Goal: Find specific page/section: Find specific page/section

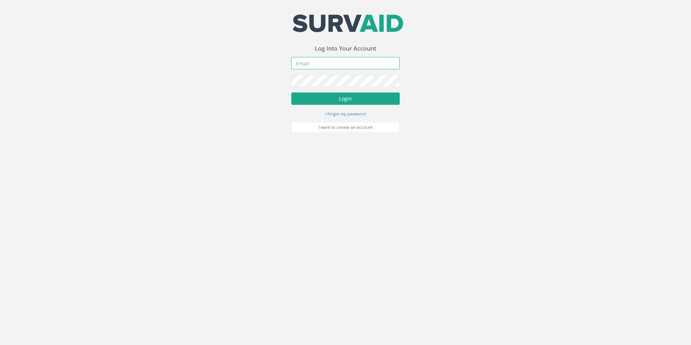
type input "[EMAIL_ADDRESS][DOMAIN_NAME]"
click at [334, 101] on button "Login" at bounding box center [345, 99] width 108 height 12
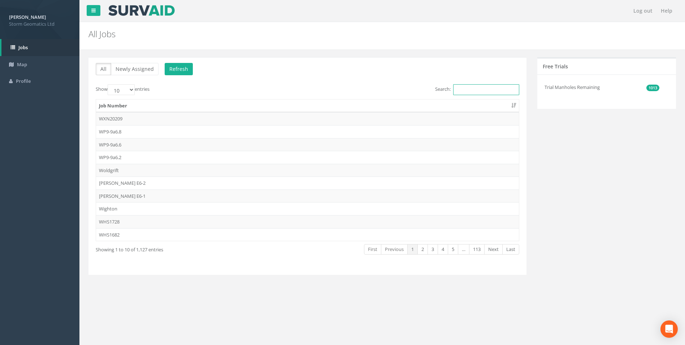
click at [457, 88] on input "Search:" at bounding box center [486, 89] width 66 height 11
paste input "J:\25ST72675_East Hoathly"
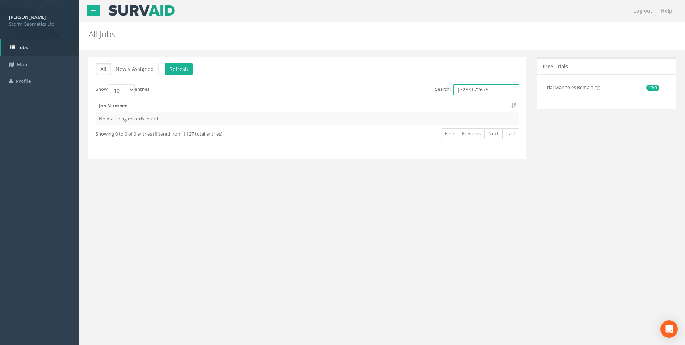
click at [462, 91] on input "J:\25ST72675" at bounding box center [486, 89] width 66 height 11
type input "25ST72675"
click at [181, 68] on button "Refresh" at bounding box center [179, 69] width 28 height 12
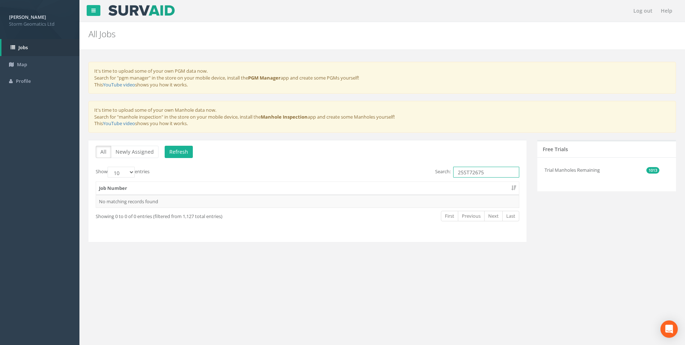
drag, startPoint x: 504, startPoint y: 171, endPoint x: 417, endPoint y: 177, distance: 87.3
click at [417, 177] on div "Search: 25ST72675" at bounding box center [416, 173] width 206 height 13
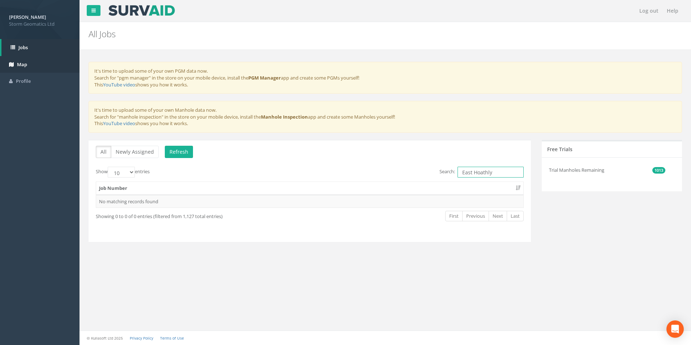
type input "East Hoathly"
click at [26, 70] on link "Map" at bounding box center [39, 64] width 79 height 17
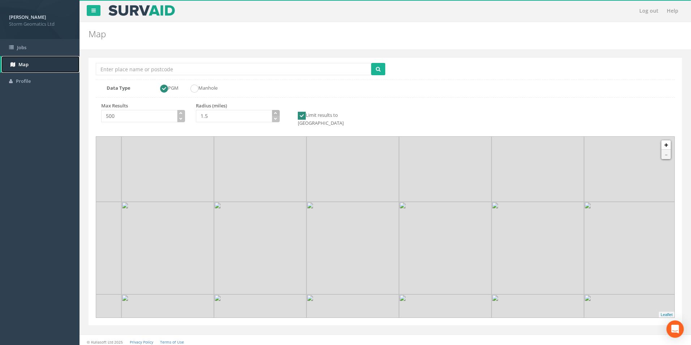
click at [277, 112] on icon "button" at bounding box center [275, 112] width 3 height 3
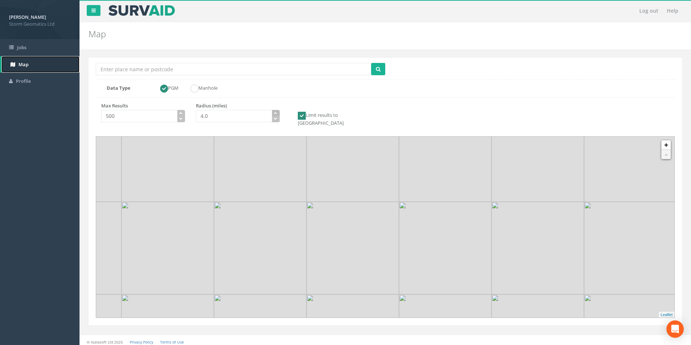
click at [277, 112] on icon "button" at bounding box center [275, 112] width 3 height 3
type input "5.0"
click at [277, 112] on icon "button" at bounding box center [275, 112] width 3 height 3
click at [227, 68] on input "Location Search Box" at bounding box center [233, 69] width 275 height 12
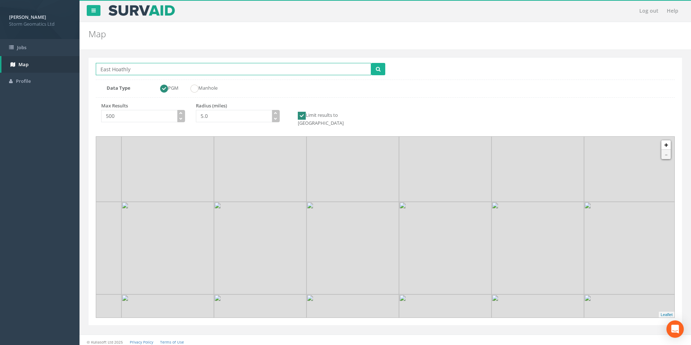
click at [371, 63] on button "submit" at bounding box center [378, 69] width 14 height 12
click at [667, 152] on link "-" at bounding box center [665, 154] width 9 height 9
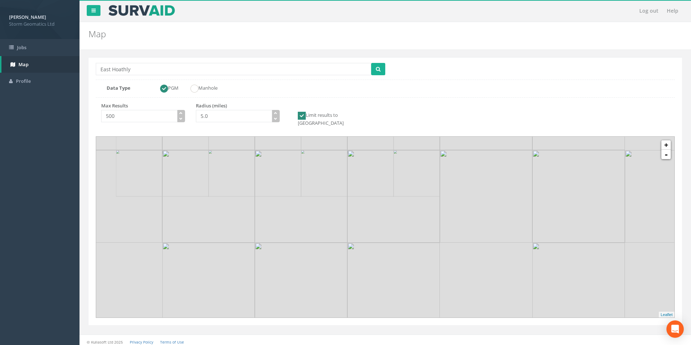
drag, startPoint x: 418, startPoint y: 198, endPoint x: 364, endPoint y: 133, distance: 84.4
click at [364, 133] on img at bounding box center [393, 103] width 93 height 93
drag, startPoint x: 436, startPoint y: 230, endPoint x: 409, endPoint y: 178, distance: 58.2
click at [409, 178] on img at bounding box center [368, 147] width 93 height 93
drag, startPoint x: 418, startPoint y: 219, endPoint x: 423, endPoint y: 285, distance: 66.7
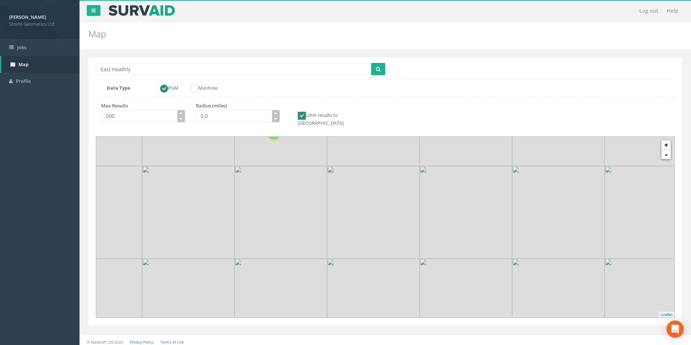
click at [423, 285] on img at bounding box center [466, 304] width 93 height 93
drag, startPoint x: 449, startPoint y: 183, endPoint x: 453, endPoint y: 177, distance: 7.0
click at [453, 177] on img at bounding box center [471, 214] width 93 height 93
drag, startPoint x: 456, startPoint y: 232, endPoint x: 443, endPoint y: 182, distance: 51.4
click at [443, 182] on img at bounding box center [467, 196] width 93 height 93
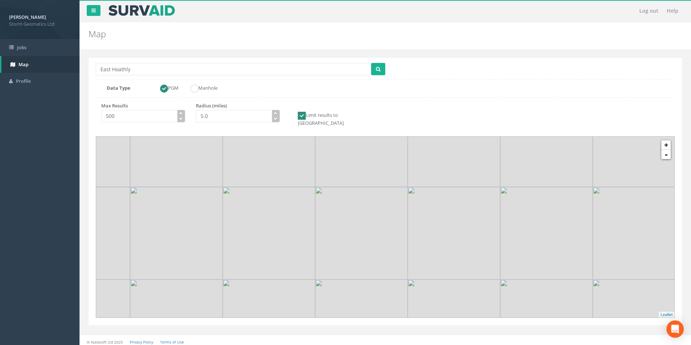
drag, startPoint x: 453, startPoint y: 236, endPoint x: 451, endPoint y: 192, distance: 44.1
click at [451, 192] on img at bounding box center [454, 233] width 93 height 93
drag, startPoint x: 454, startPoint y: 231, endPoint x: 451, endPoint y: 205, distance: 26.6
click at [451, 205] on img at bounding box center [449, 249] width 93 height 93
drag, startPoint x: 452, startPoint y: 244, endPoint x: 450, endPoint y: 215, distance: 29.7
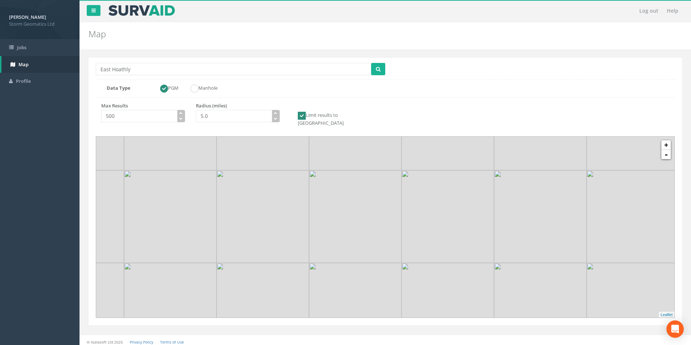
click at [450, 207] on img at bounding box center [447, 216] width 93 height 93
drag, startPoint x: 450, startPoint y: 237, endPoint x: 446, endPoint y: 205, distance: 32.7
click at [448, 199] on img at bounding box center [446, 184] width 93 height 93
drag, startPoint x: 452, startPoint y: 250, endPoint x: 457, endPoint y: 270, distance: 20.5
click at [458, 271] on img at bounding box center [442, 252] width 93 height 93
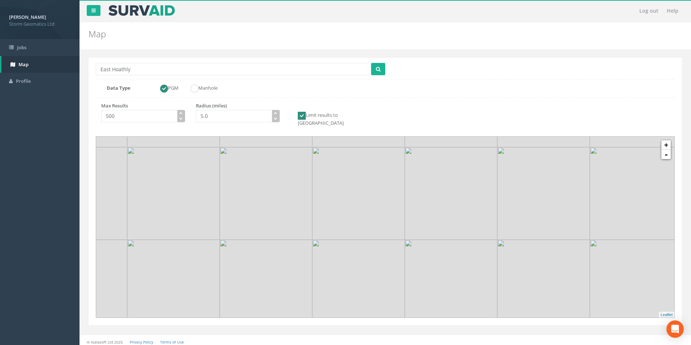
drag, startPoint x: 429, startPoint y: 207, endPoint x: 426, endPoint y: 242, distance: 34.8
click at [427, 240] on img at bounding box center [451, 193] width 93 height 93
drag, startPoint x: 421, startPoint y: 201, endPoint x: 416, endPoint y: 238, distance: 38.0
click at [420, 250] on img at bounding box center [449, 244] width 93 height 93
drag, startPoint x: 406, startPoint y: 204, endPoint x: 398, endPoint y: 258, distance: 55.1
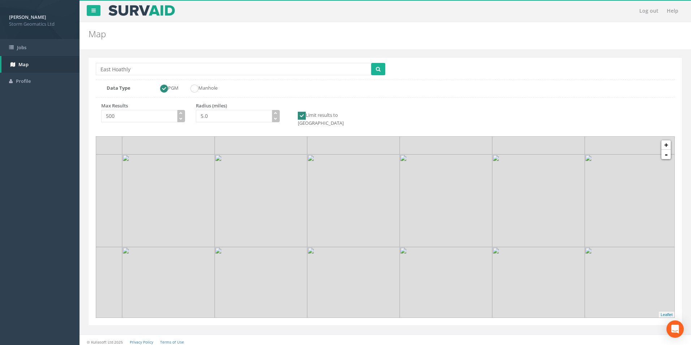
click at [400, 247] on img at bounding box center [446, 200] width 93 height 93
click at [179, 69] on input "East Hoathly" at bounding box center [233, 69] width 275 height 12
type input "East Hoathly Sussex"
click at [371, 63] on button "submit" at bounding box center [378, 69] width 14 height 12
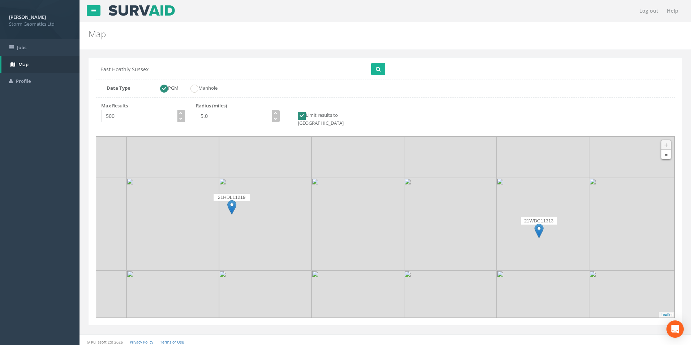
click at [667, 153] on img at bounding box center [635, 131] width 93 height 93
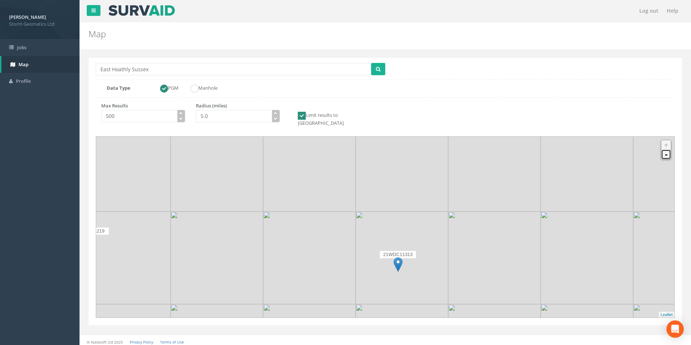
click at [667, 150] on link "-" at bounding box center [665, 154] width 9 height 9
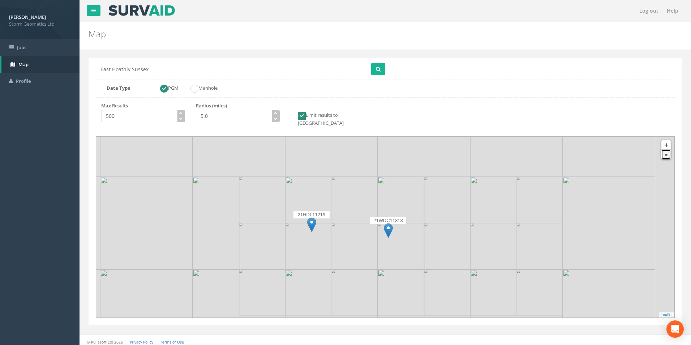
click at [667, 150] on link "-" at bounding box center [665, 154] width 9 height 9
drag, startPoint x: 379, startPoint y: 198, endPoint x: 447, endPoint y: 274, distance: 102.6
click at [447, 274] on img at bounding box center [472, 272] width 93 height 93
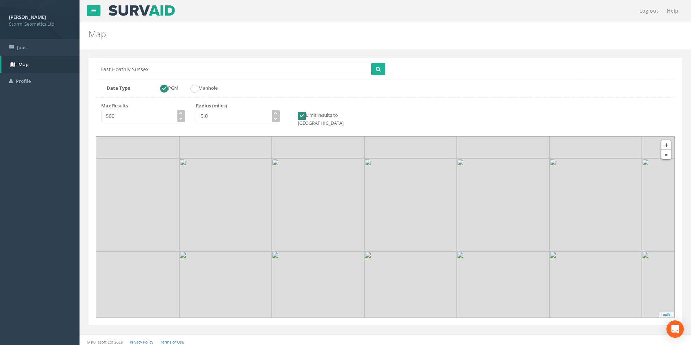
drag, startPoint x: 456, startPoint y: 248, endPoint x: 486, endPoint y: 280, distance: 44.0
click at [486, 280] on img at bounding box center [503, 297] width 93 height 93
drag, startPoint x: 405, startPoint y: 208, endPoint x: 399, endPoint y: 251, distance: 43.5
click at [399, 251] on img at bounding box center [408, 253] width 93 height 93
click at [666, 141] on link "+" at bounding box center [665, 144] width 9 height 9
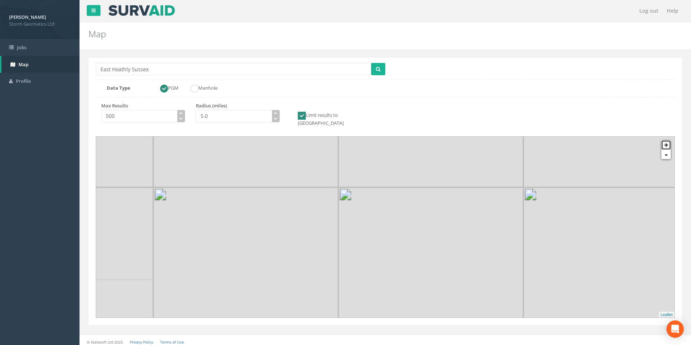
click at [666, 141] on link "+" at bounding box center [665, 144] width 9 height 9
drag, startPoint x: 302, startPoint y: 240, endPoint x: 423, endPoint y: 213, distance: 123.2
click at [423, 214] on img at bounding box center [456, 260] width 93 height 93
drag, startPoint x: 358, startPoint y: 184, endPoint x: 423, endPoint y: 151, distance: 72.7
click at [423, 151] on img at bounding box center [457, 185] width 93 height 93
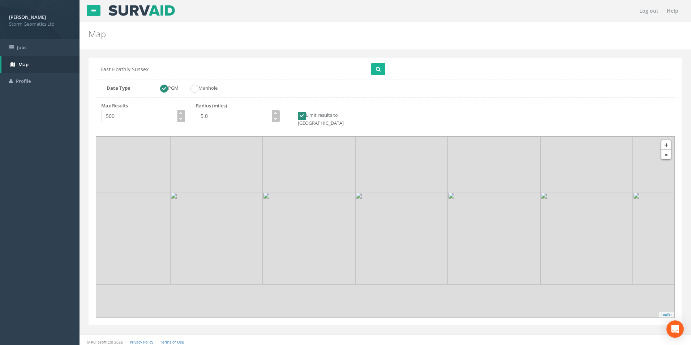
drag, startPoint x: 450, startPoint y: 250, endPoint x: 421, endPoint y: 164, distance: 89.9
click at [421, 164] on img at bounding box center [401, 145] width 93 height 93
drag, startPoint x: 441, startPoint y: 232, endPoint x: 345, endPoint y: 173, distance: 112.5
click at [345, 173] on img at bounding box center [304, 175] width 93 height 93
drag, startPoint x: 394, startPoint y: 266, endPoint x: 407, endPoint y: 177, distance: 90.2
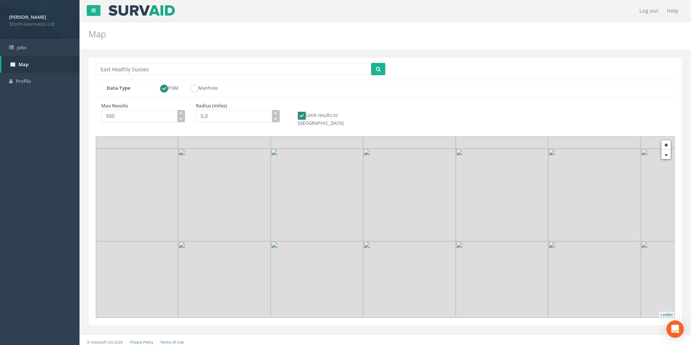
click at [407, 177] on img at bounding box center [409, 195] width 93 height 93
drag, startPoint x: 442, startPoint y: 255, endPoint x: 417, endPoint y: 170, distance: 88.6
click at [417, 170] on img at bounding box center [385, 193] width 93 height 93
drag, startPoint x: 417, startPoint y: 171, endPoint x: 451, endPoint y: 327, distance: 159.7
click at [451, 327] on div "Location Search [GEOGRAPHIC_DATA] [GEOGRAPHIC_DATA] Multiple Locations Found Da…" at bounding box center [385, 199] width 601 height 298
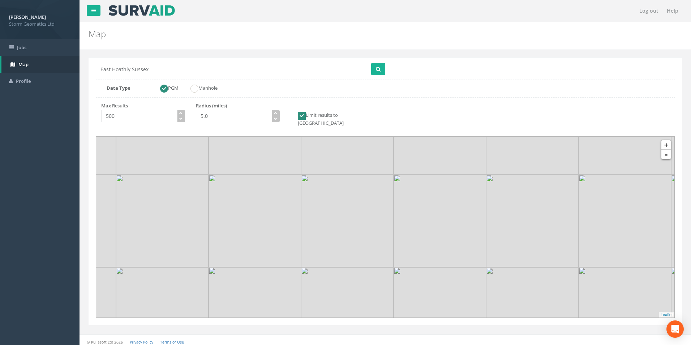
drag, startPoint x: 410, startPoint y: 174, endPoint x: 431, endPoint y: 324, distance: 151.0
click at [431, 324] on div "Location Search [GEOGRAPHIC_DATA] [GEOGRAPHIC_DATA] Multiple Locations Found Da…" at bounding box center [385, 199] width 601 height 298
drag, startPoint x: 476, startPoint y: 246, endPoint x: 291, endPoint y: 185, distance: 194.8
click at [291, 185] on img at bounding box center [255, 160] width 93 height 93
click at [667, 150] on link "-" at bounding box center [665, 154] width 9 height 9
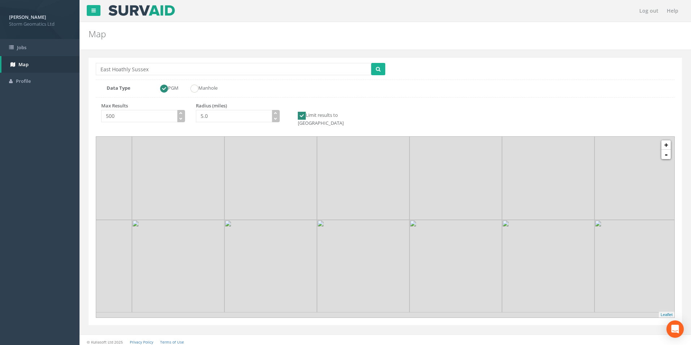
drag, startPoint x: 410, startPoint y: 254, endPoint x: 427, endPoint y: 155, distance: 99.7
click at [427, 155] on img at bounding box center [455, 173] width 93 height 93
drag, startPoint x: 486, startPoint y: 247, endPoint x: 419, endPoint y: 155, distance: 113.3
click at [419, 155] on img at bounding box center [387, 166] width 93 height 93
drag, startPoint x: 498, startPoint y: 237, endPoint x: 543, endPoint y: 275, distance: 58.5
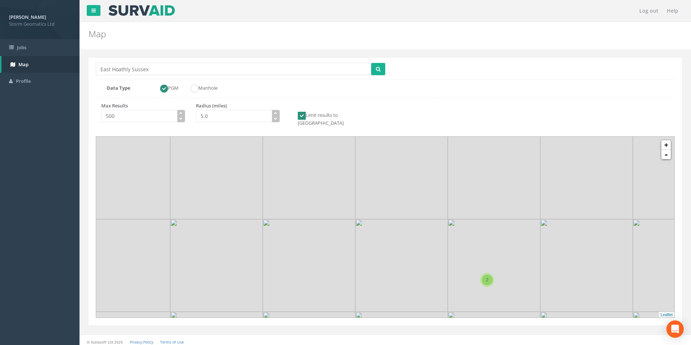
click at [540, 275] on img at bounding box center [494, 265] width 93 height 93
drag, startPoint x: 345, startPoint y: 175, endPoint x: 386, endPoint y: 308, distance: 139.0
click at [386, 308] on img at bounding box center [380, 332] width 93 height 93
drag, startPoint x: 327, startPoint y: 188, endPoint x: 362, endPoint y: 205, distance: 39.3
click at [362, 209] on img at bounding box center [322, 255] width 93 height 93
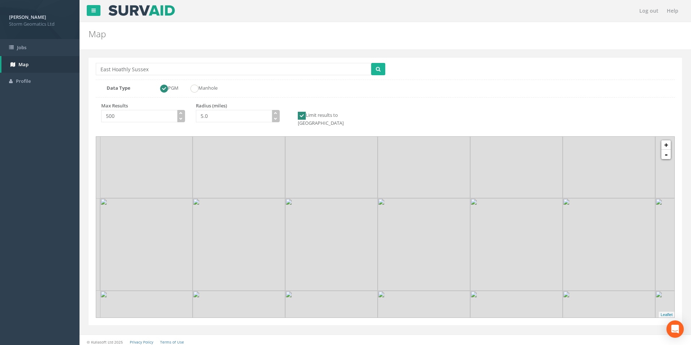
drag, startPoint x: 320, startPoint y: 213, endPoint x: 328, endPoint y: 203, distance: 12.6
click at [328, 203] on img at bounding box center [331, 244] width 93 height 93
click at [667, 140] on link "+" at bounding box center [665, 144] width 9 height 9
drag, startPoint x: 305, startPoint y: 188, endPoint x: 327, endPoint y: 272, distance: 86.9
click at [327, 272] on img at bounding box center [345, 297] width 93 height 93
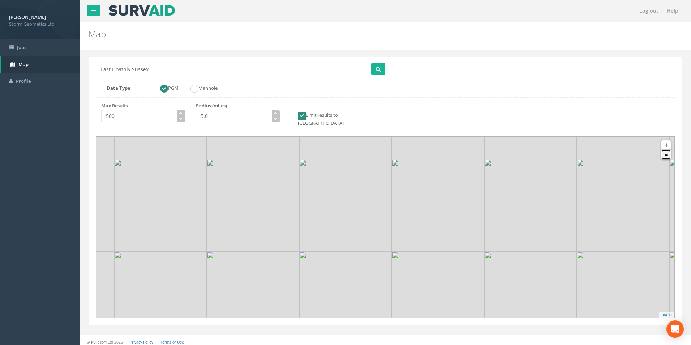
click at [663, 152] on link "-" at bounding box center [665, 154] width 9 height 9
drag, startPoint x: 446, startPoint y: 224, endPoint x: 368, endPoint y: 161, distance: 100.1
click at [368, 161] on img at bounding box center [411, 194] width 93 height 93
drag, startPoint x: 417, startPoint y: 261, endPoint x: 386, endPoint y: 163, distance: 102.5
click at [386, 163] on img at bounding box center [381, 193] width 93 height 93
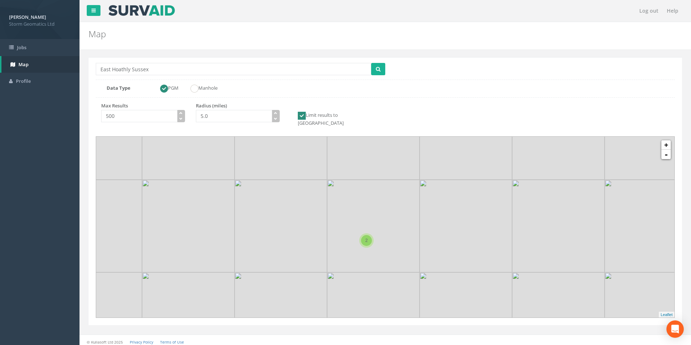
drag, startPoint x: 521, startPoint y: 223, endPoint x: 429, endPoint y: 173, distance: 104.6
click at [429, 180] on img at bounding box center [466, 226] width 93 height 93
click at [664, 141] on link "+" at bounding box center [665, 144] width 9 height 9
drag, startPoint x: 406, startPoint y: 227, endPoint x: 464, endPoint y: 182, distance: 73.1
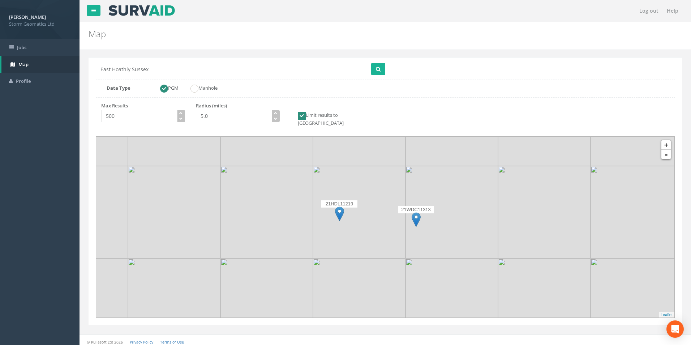
click at [464, 182] on img at bounding box center [451, 212] width 93 height 93
click at [337, 206] on img at bounding box center [339, 213] width 9 height 15
click at [173, 65] on input "Location Search Box" at bounding box center [233, 69] width 275 height 12
type input "East Hoathly"
click at [277, 114] on icon "button" at bounding box center [275, 112] width 3 height 3
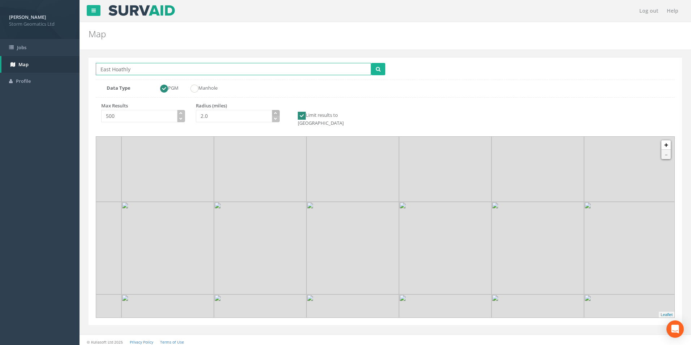
click at [277, 114] on icon "button" at bounding box center [275, 112] width 3 height 3
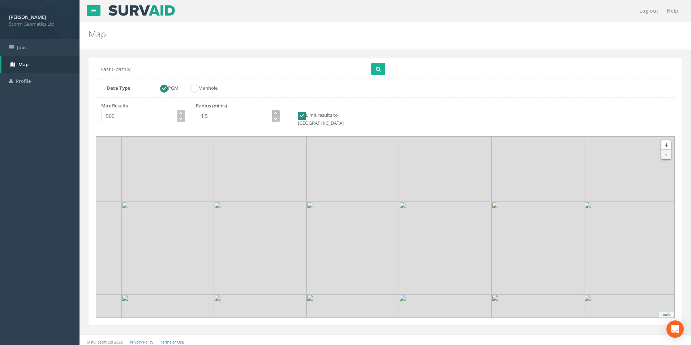
click at [277, 114] on icon "button" at bounding box center [275, 112] width 3 height 3
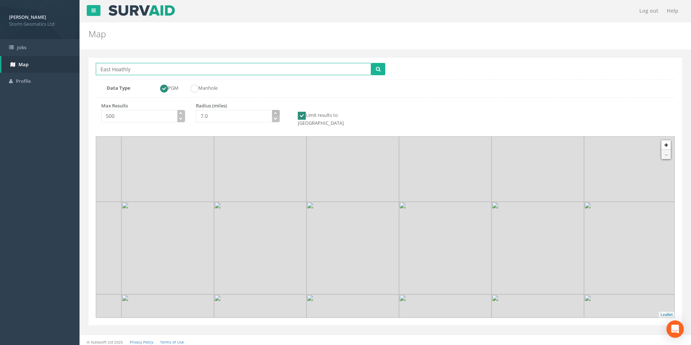
click at [277, 114] on icon "button" at bounding box center [275, 112] width 3 height 3
click at [224, 112] on input "7.5" at bounding box center [234, 116] width 76 height 12
drag, startPoint x: 224, startPoint y: 112, endPoint x: 196, endPoint y: 119, distance: 29.1
click at [196, 119] on input "7.5" at bounding box center [234, 116] width 76 height 12
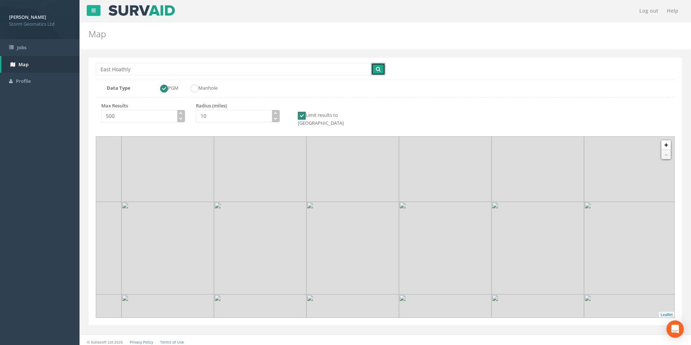
type input "10.0"
click at [381, 67] on button "submit" at bounding box center [378, 69] width 14 height 12
drag, startPoint x: 379, startPoint y: 179, endPoint x: 396, endPoint y: 232, distance: 55.1
click at [396, 232] on img at bounding box center [353, 275] width 93 height 93
click at [668, 150] on link "-" at bounding box center [665, 154] width 9 height 9
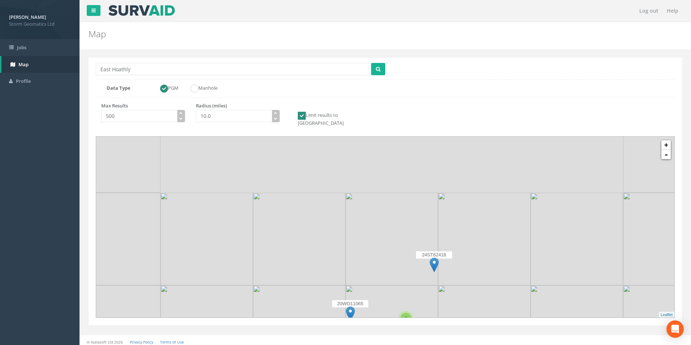
drag, startPoint x: 422, startPoint y: 199, endPoint x: 420, endPoint y: 258, distance: 59.3
click at [420, 258] on div "24ST62418" at bounding box center [434, 262] width 36 height 22
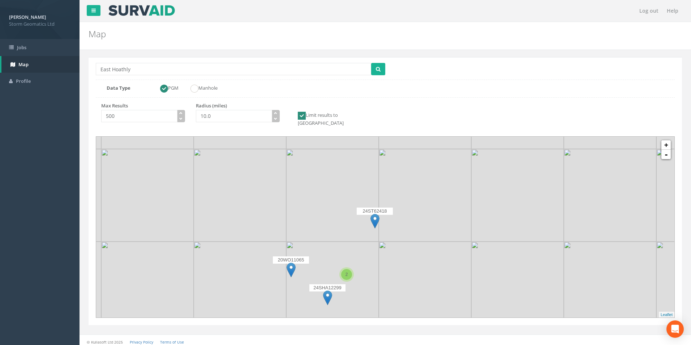
drag, startPoint x: 416, startPoint y: 221, endPoint x: 358, endPoint y: 197, distance: 62.9
click at [358, 197] on img at bounding box center [332, 195] width 93 height 93
click at [667, 140] on link "+" at bounding box center [665, 144] width 9 height 9
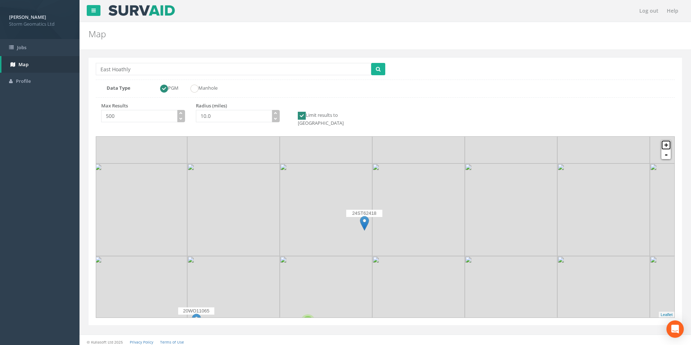
click at [667, 140] on link "+" at bounding box center [665, 144] width 9 height 9
drag, startPoint x: 436, startPoint y: 195, endPoint x: 547, endPoint y: 264, distance: 130.3
click at [547, 264] on img at bounding box center [511, 301] width 93 height 93
drag, startPoint x: 425, startPoint y: 202, endPoint x: 465, endPoint y: 266, distance: 75.6
click at [465, 266] on img at bounding box center [467, 290] width 93 height 93
